Goal: Information Seeking & Learning: Learn about a topic

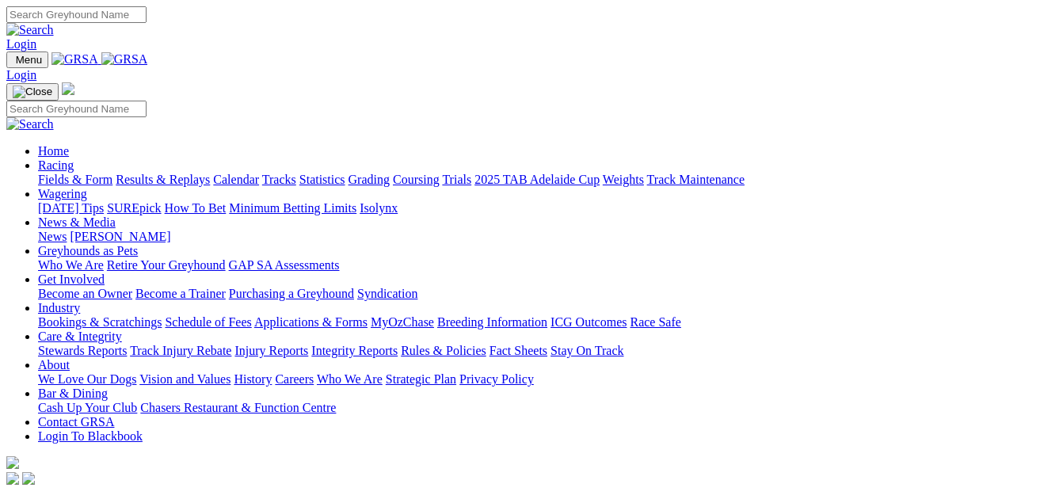
scroll to position [475, 0]
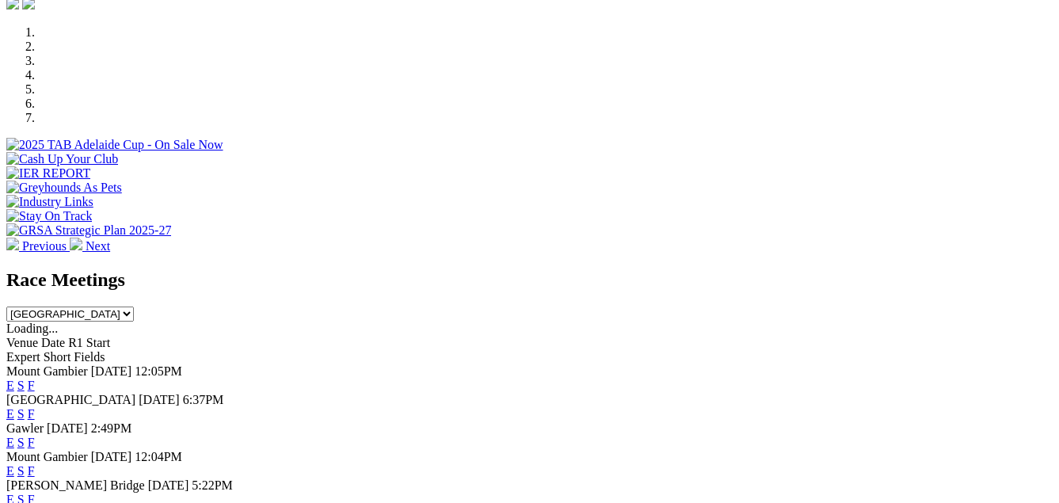
click at [134, 307] on select "[GEOGRAPHIC_DATA] [GEOGRAPHIC_DATA] [GEOGRAPHIC_DATA] [GEOGRAPHIC_DATA] [GEOGRA…" at bounding box center [70, 314] width 128 height 15
select select "VIC"
click at [134, 307] on select "[GEOGRAPHIC_DATA] [GEOGRAPHIC_DATA] [GEOGRAPHIC_DATA] [GEOGRAPHIC_DATA] [GEOGRA…" at bounding box center [70, 314] width 128 height 15
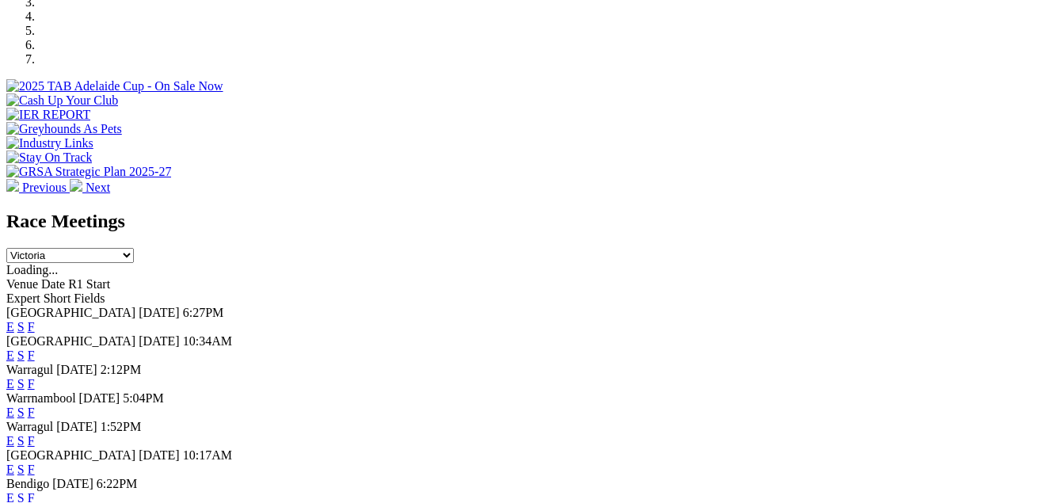
scroll to position [792, 0]
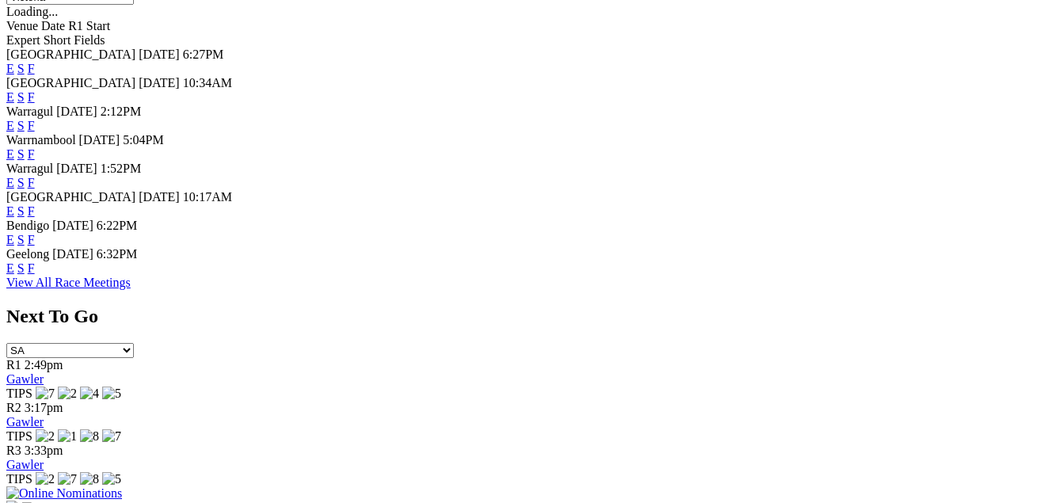
click at [35, 275] on link "F" at bounding box center [31, 267] width 7 height 13
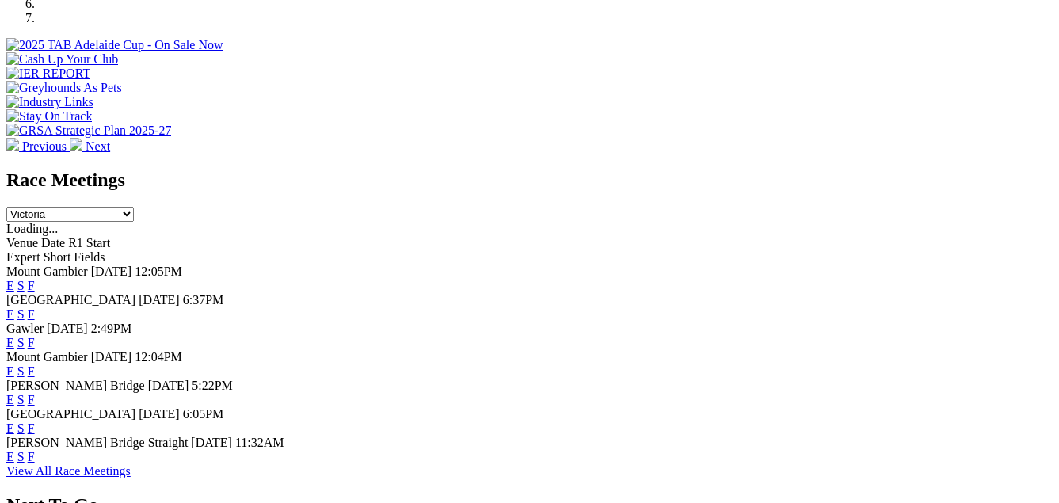
scroll to position [240, 0]
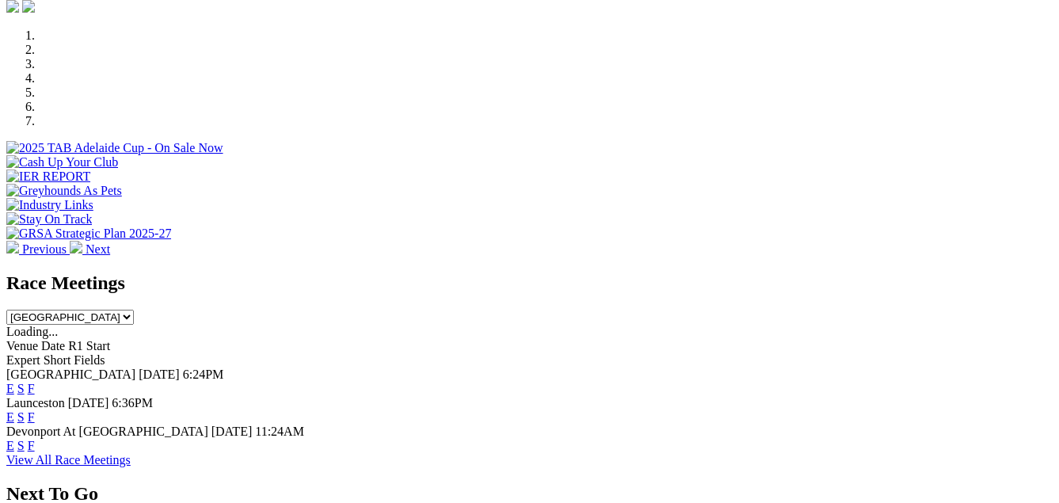
scroll to position [478, 0]
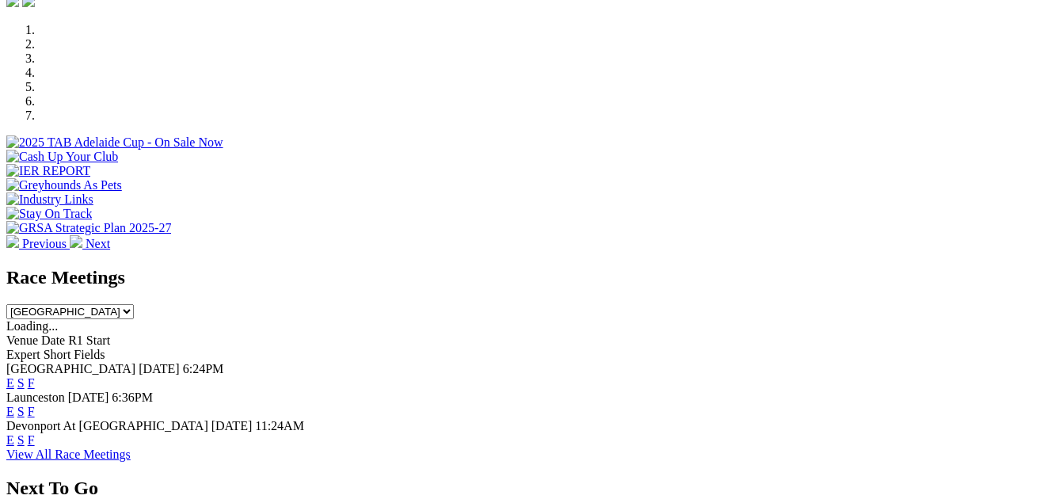
click at [134, 304] on select "[GEOGRAPHIC_DATA] [GEOGRAPHIC_DATA] [GEOGRAPHIC_DATA] [GEOGRAPHIC_DATA] [GEOGRA…" at bounding box center [70, 311] width 128 height 15
select select "WA"
click at [134, 304] on select "[GEOGRAPHIC_DATA] [GEOGRAPHIC_DATA] [GEOGRAPHIC_DATA] [GEOGRAPHIC_DATA] [GEOGRA…" at bounding box center [70, 311] width 128 height 15
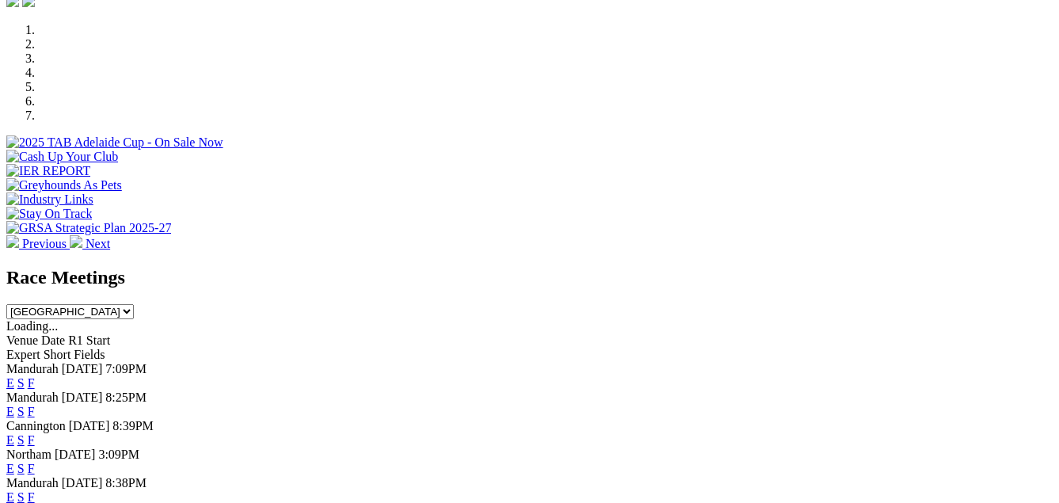
click at [35, 405] on link "F" at bounding box center [31, 411] width 7 height 13
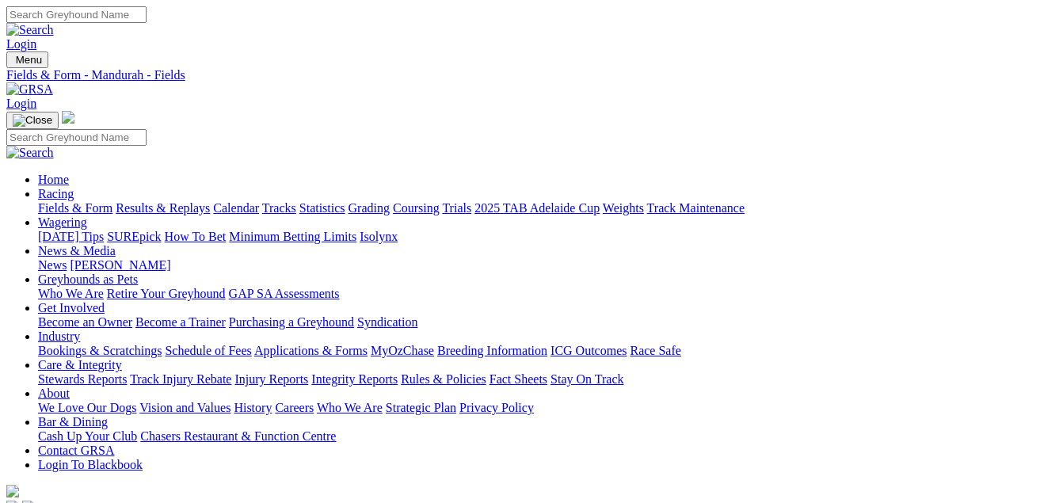
select select "VIC"
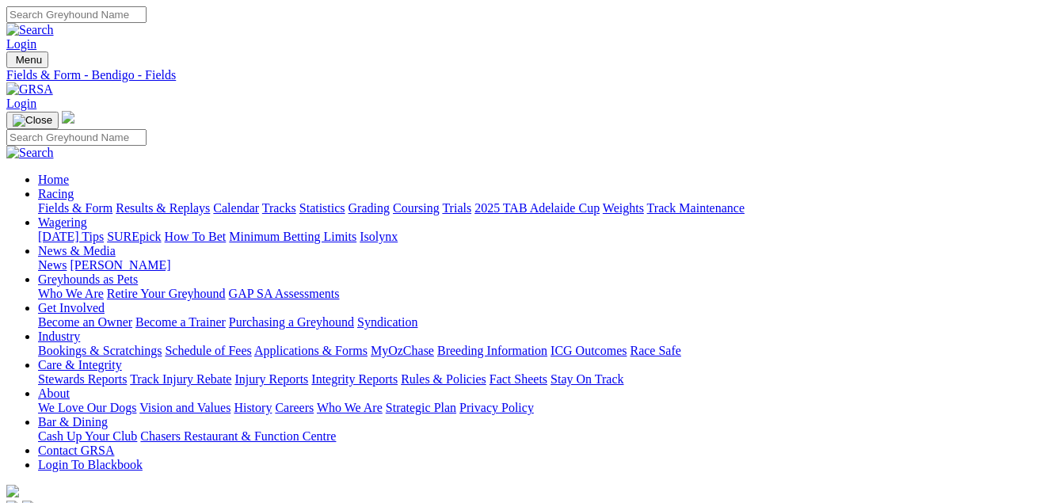
select select "[GEOGRAPHIC_DATA]"
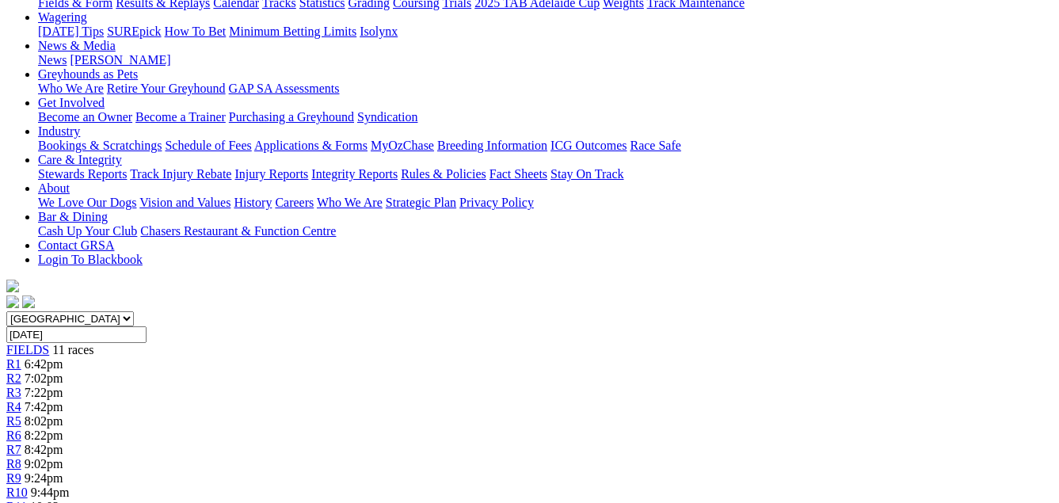
scroll to position [158, 0]
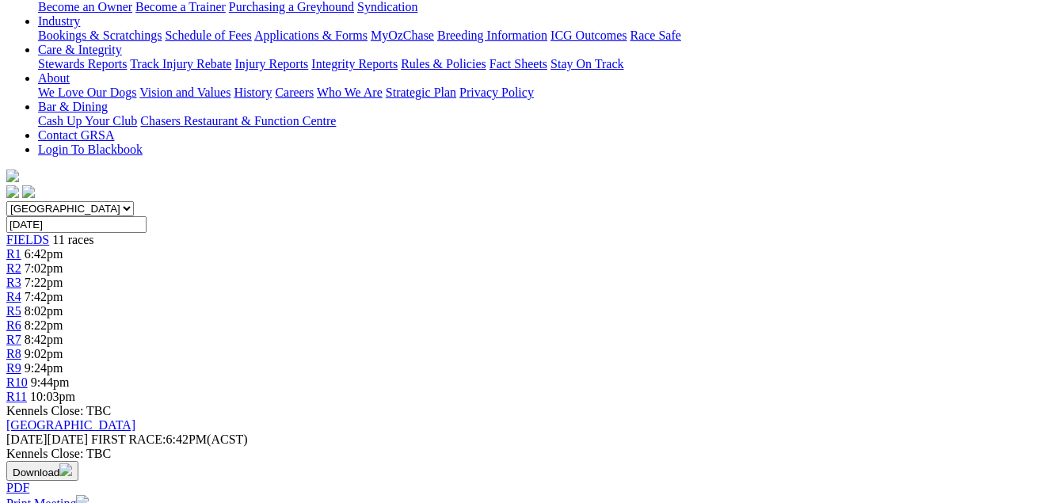
scroll to position [317, 0]
